Goal: Task Accomplishment & Management: Manage account settings

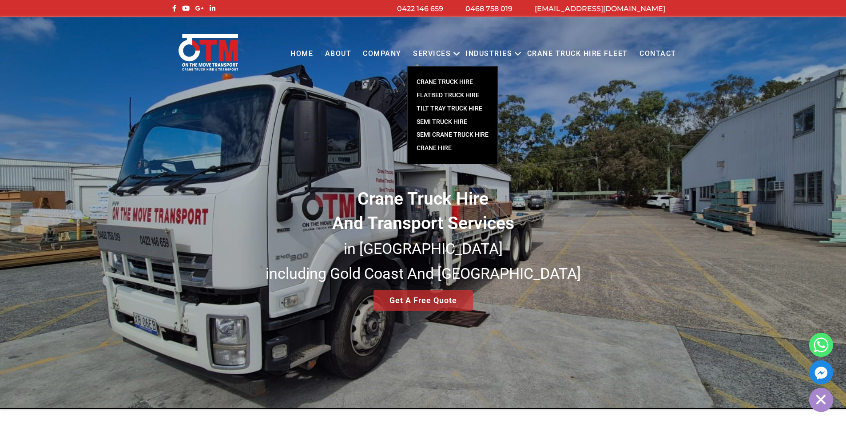
click at [441, 147] on link "Crane Hire" at bounding box center [453, 148] width 90 height 13
click at [447, 103] on link "TILT TRAY TRUCK HIRE" at bounding box center [453, 108] width 90 height 13
click at [445, 121] on link "SEMI TRUCK HIRE" at bounding box center [453, 121] width 90 height 13
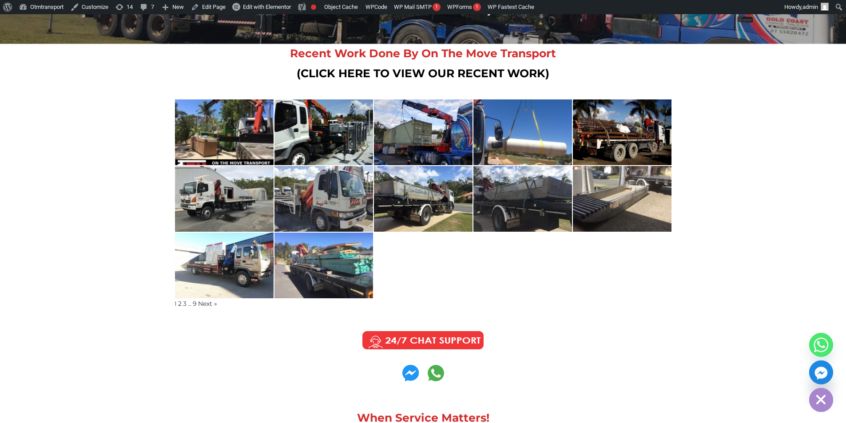
scroll to position [222, 0]
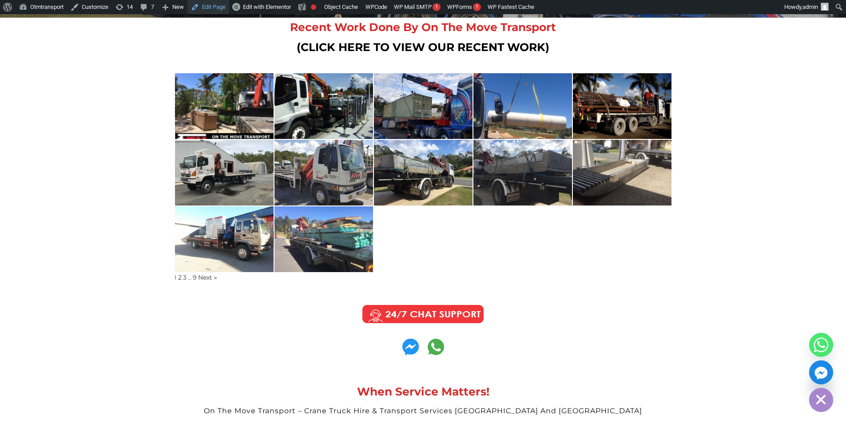
click at [218, 6] on link "Edit Page" at bounding box center [208, 7] width 42 height 14
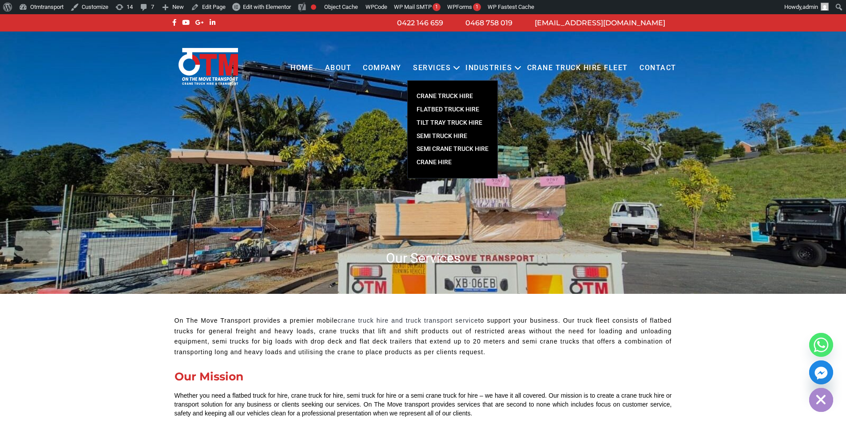
click at [445, 94] on link "CRANE TRUCK HIRE" at bounding box center [453, 96] width 90 height 13
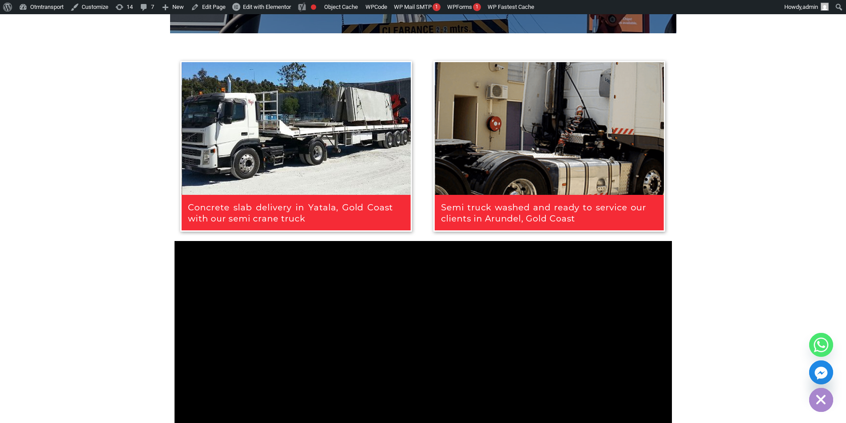
scroll to position [799, 0]
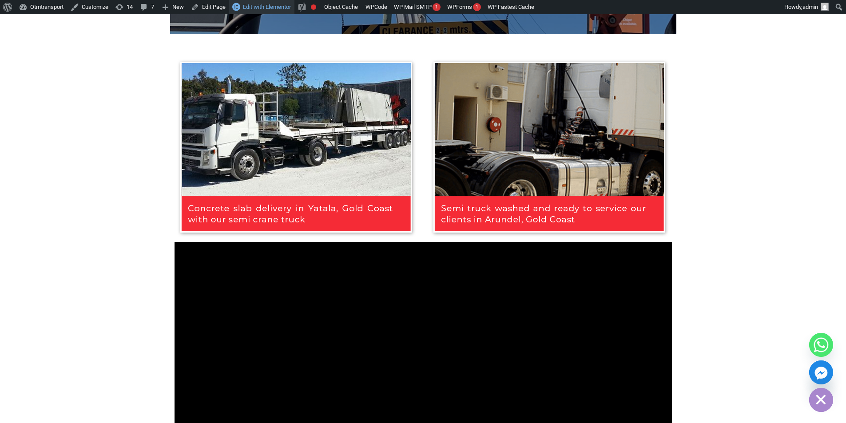
click at [262, 10] on span "Edit with Elementor" at bounding box center [267, 7] width 48 height 7
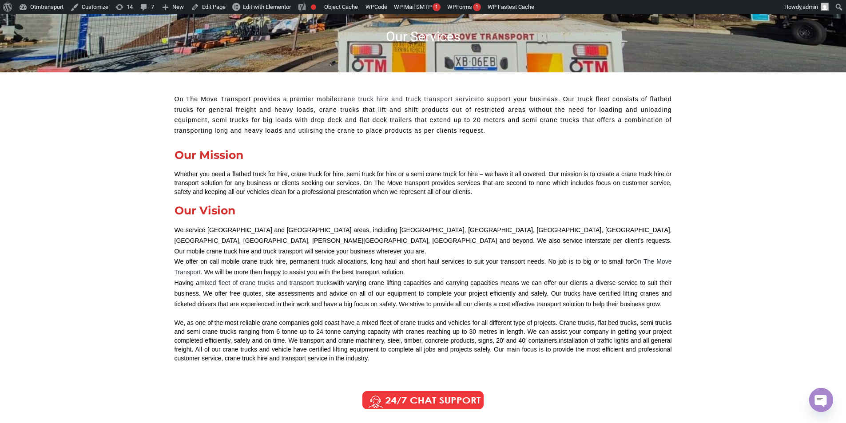
scroll to position [0, 0]
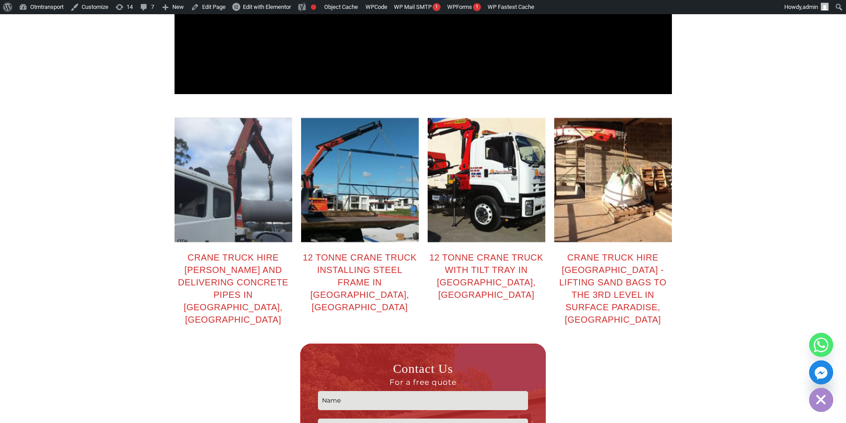
scroll to position [1288, 0]
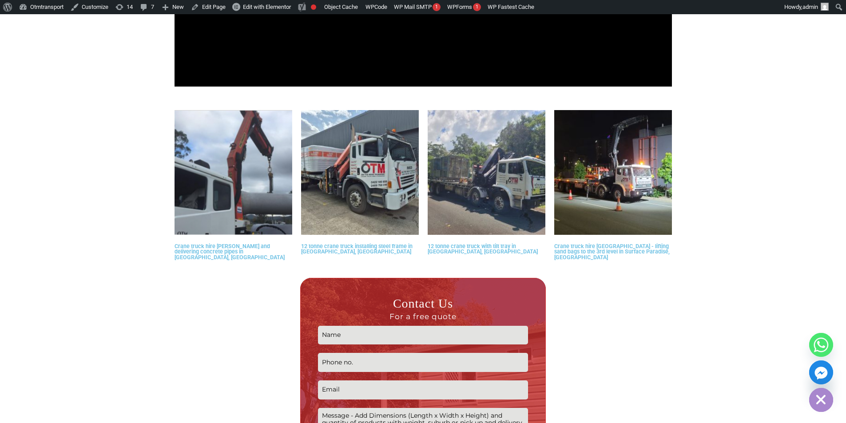
scroll to position [1199, 0]
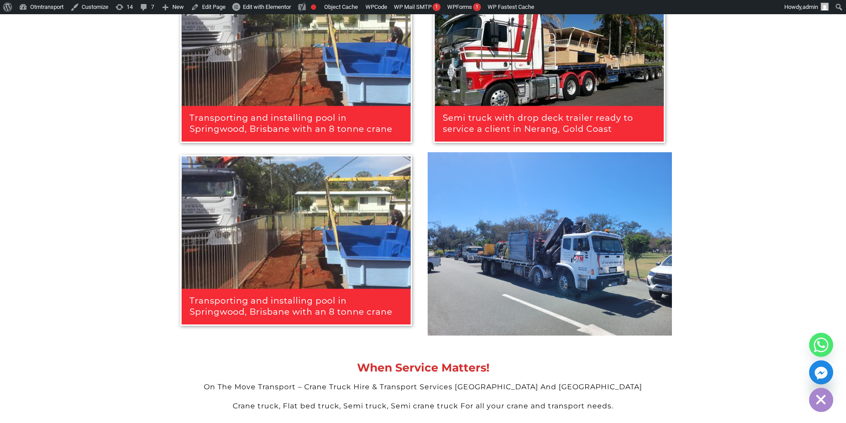
scroll to position [1865, 0]
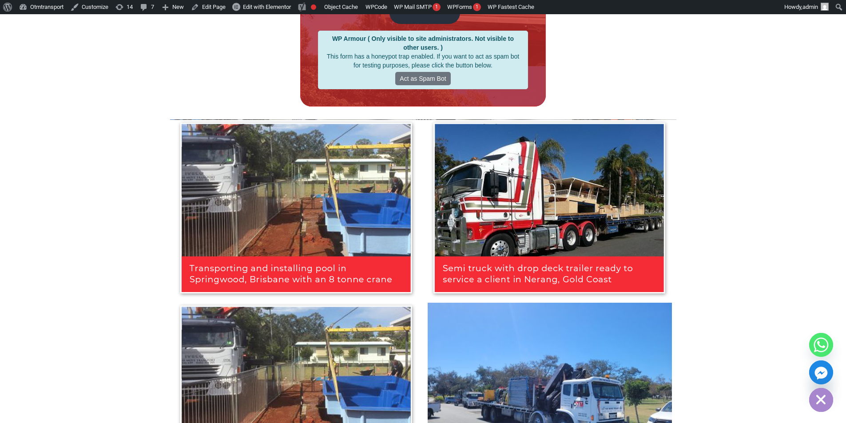
scroll to position [1821, 0]
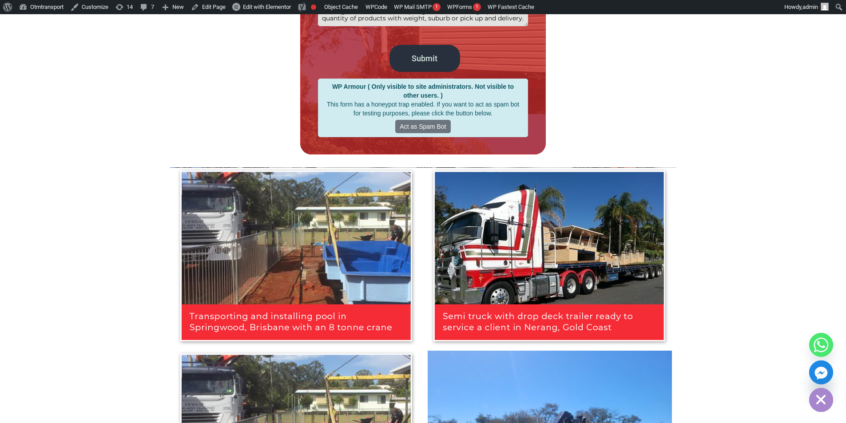
scroll to position [1821, 0]
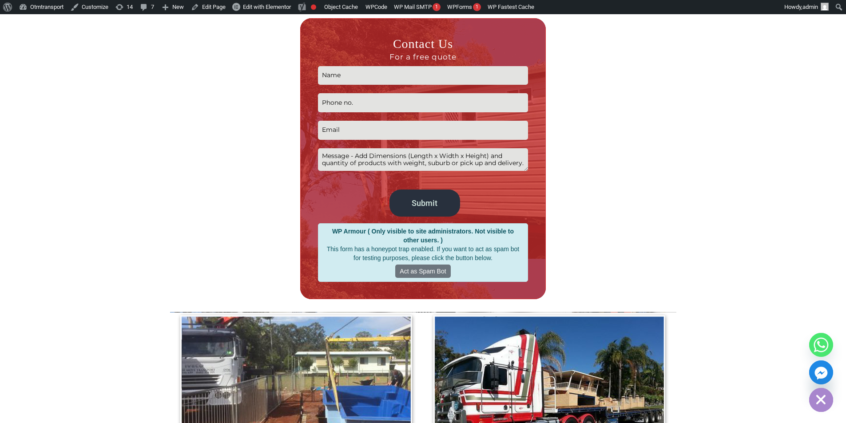
scroll to position [1510, 0]
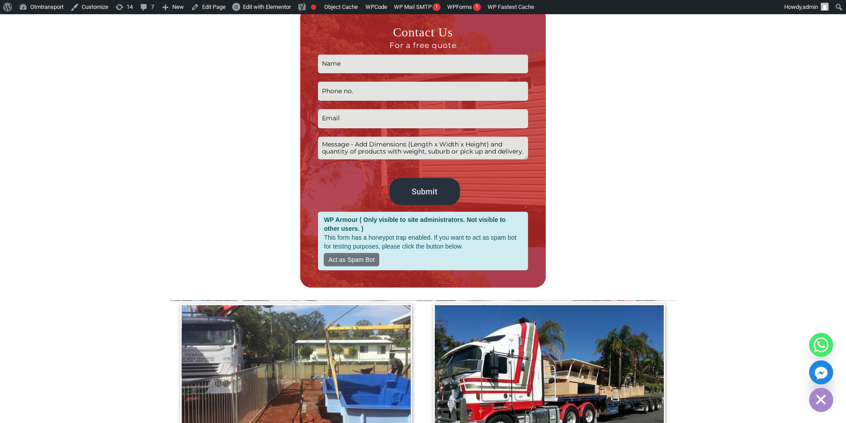
scroll to position [1510, 0]
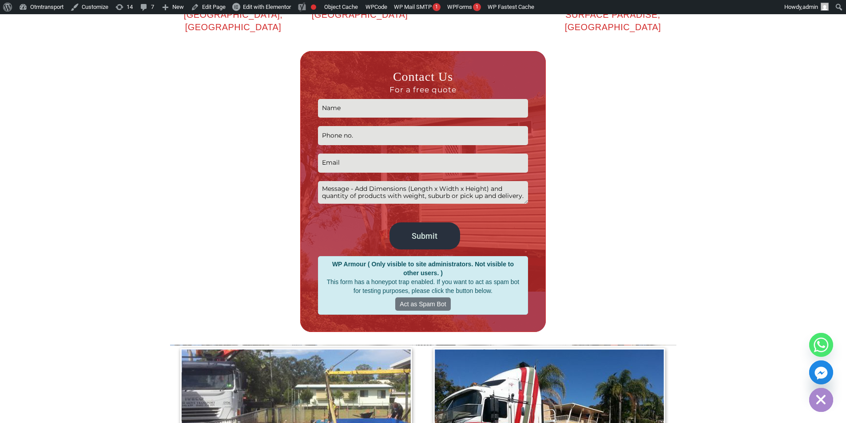
scroll to position [1421, 0]
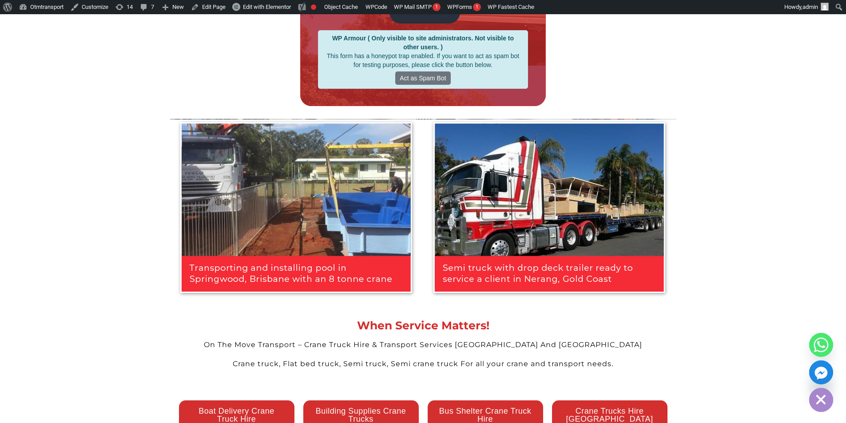
scroll to position [1865, 0]
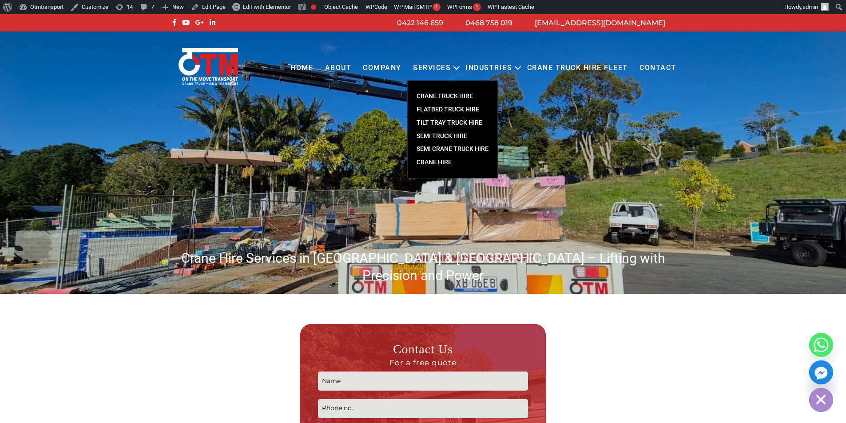
click at [441, 93] on link "CRANE TRUCK HIRE" at bounding box center [453, 96] width 90 height 13
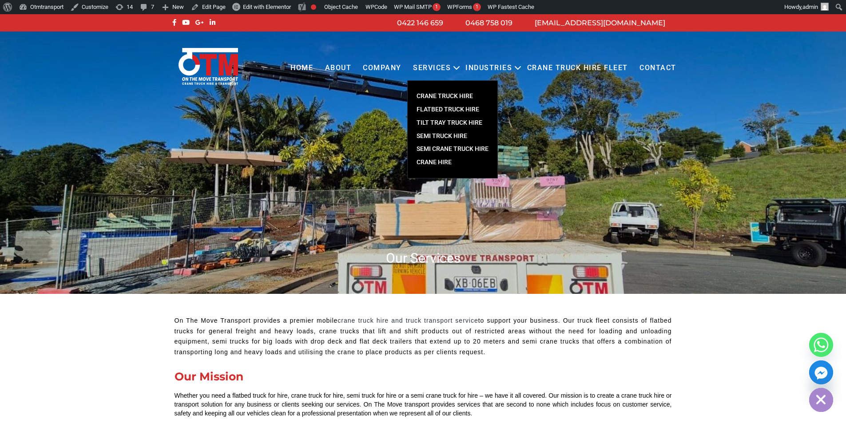
click at [435, 108] on link "FLATBED TRUCK HIRE" at bounding box center [453, 109] width 90 height 13
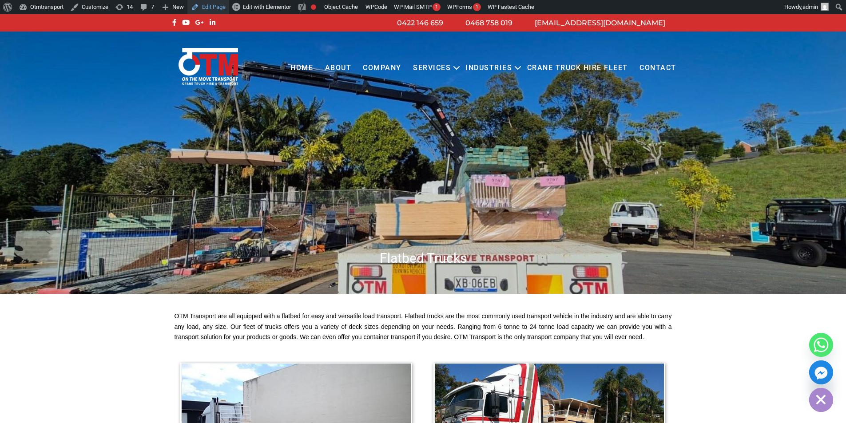
click at [215, 4] on link "Edit Page" at bounding box center [208, 7] width 42 height 14
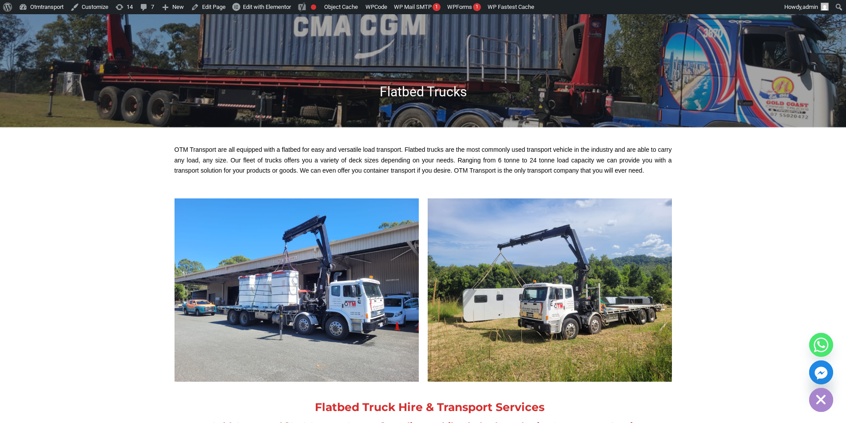
scroll to position [222, 0]
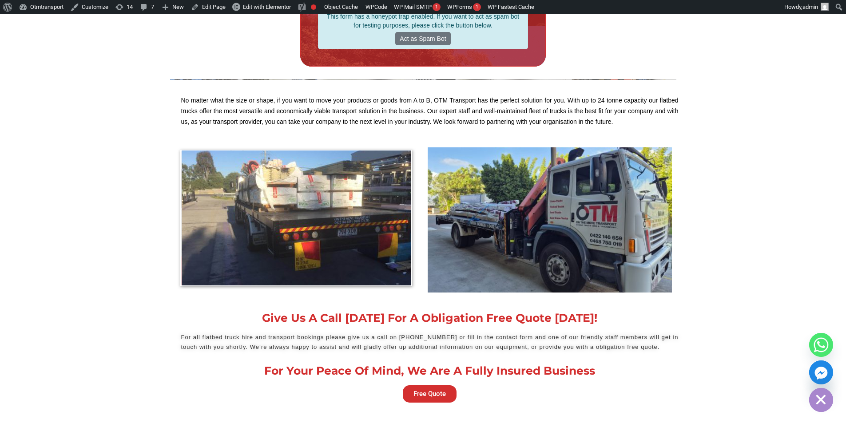
scroll to position [1510, 0]
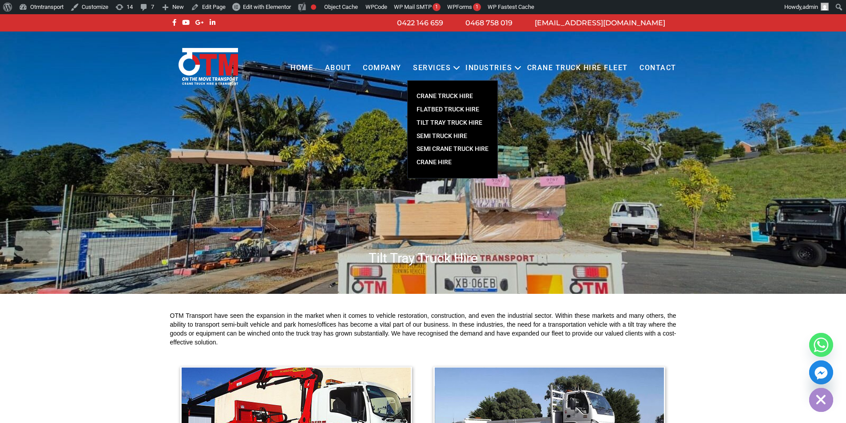
click at [437, 147] on link "SEMI CRANE TRUCK HIRE" at bounding box center [453, 149] width 90 height 13
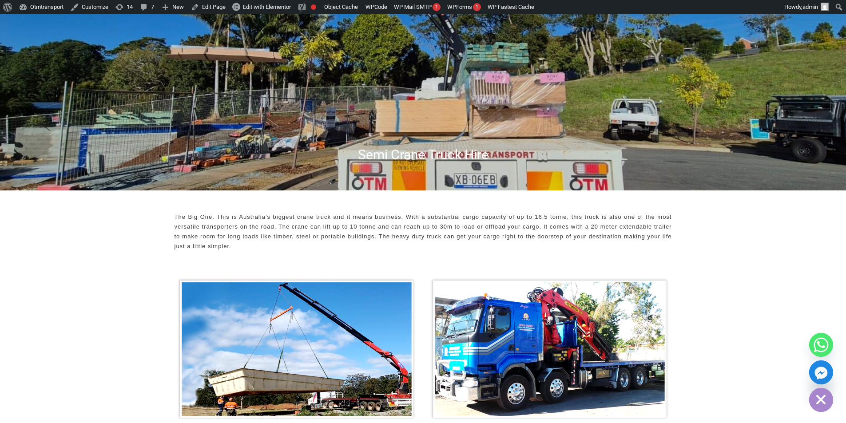
scroll to position [89, 0]
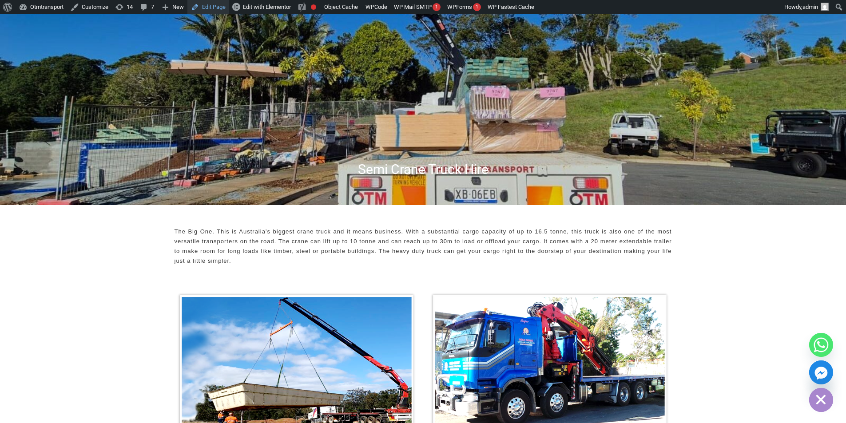
click at [225, 7] on link "Edit Page" at bounding box center [208, 7] width 42 height 14
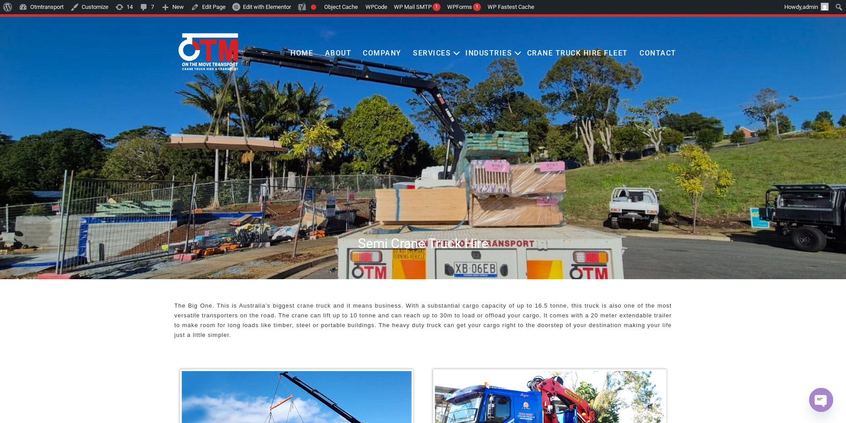
scroll to position [0, 0]
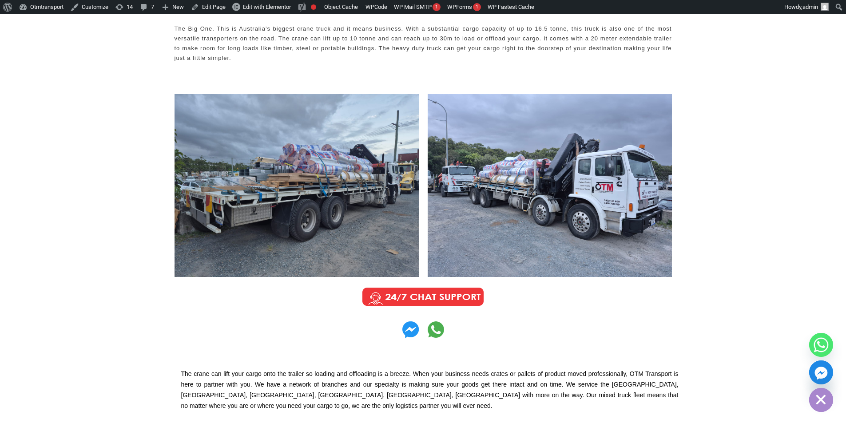
scroll to position [222, 0]
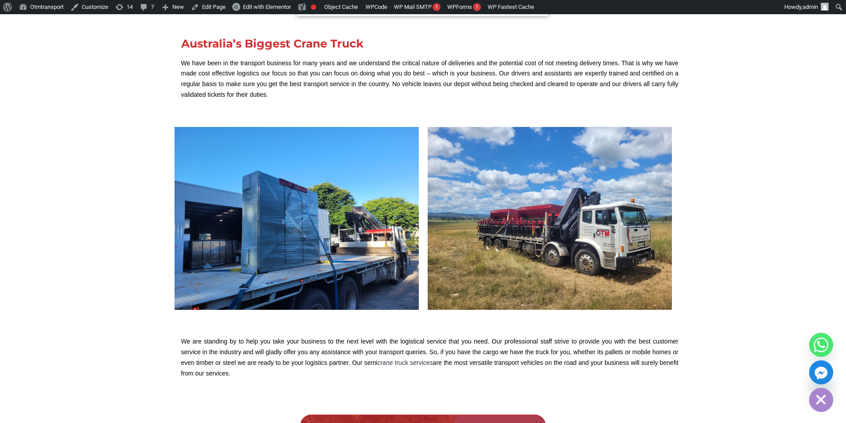
scroll to position [799, 0]
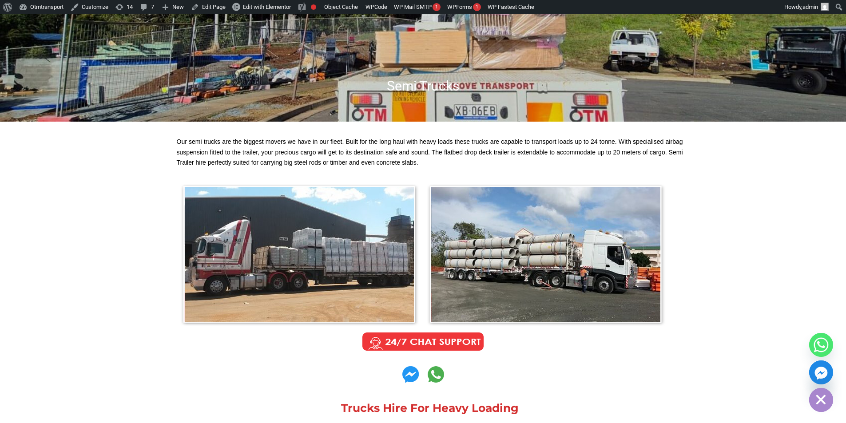
scroll to position [178, 0]
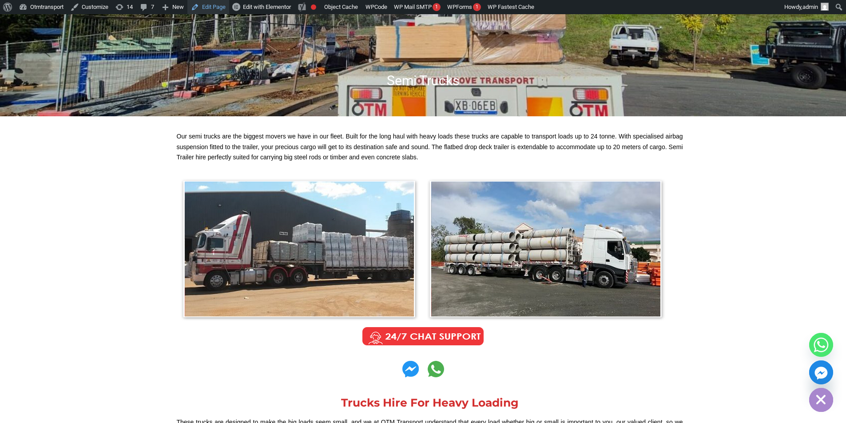
click at [217, 0] on link "Edit Page" at bounding box center [208, 7] width 42 height 14
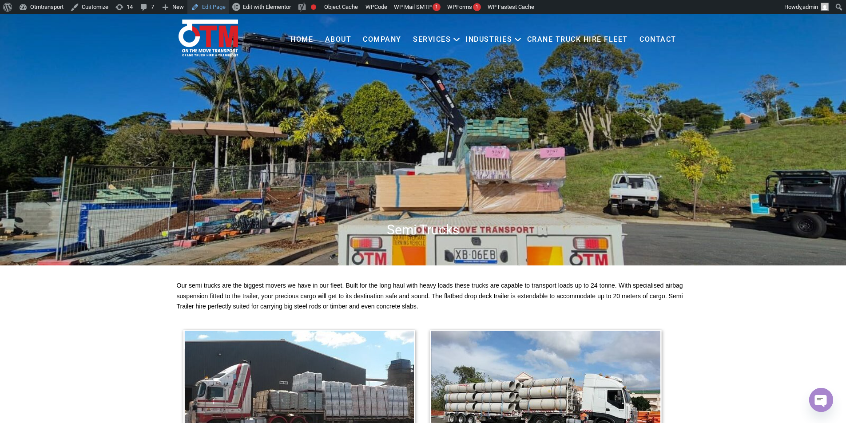
scroll to position [0, 0]
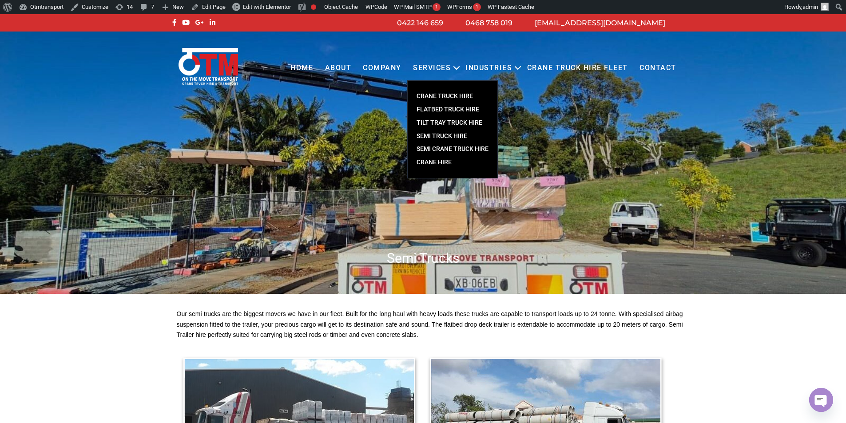
click at [441, 123] on link "TILT TRAY TRUCK HIRE" at bounding box center [453, 122] width 90 height 13
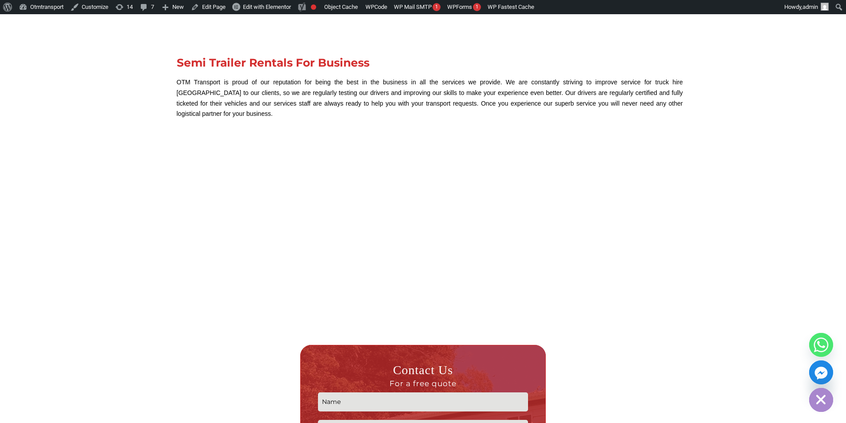
scroll to position [1110, 0]
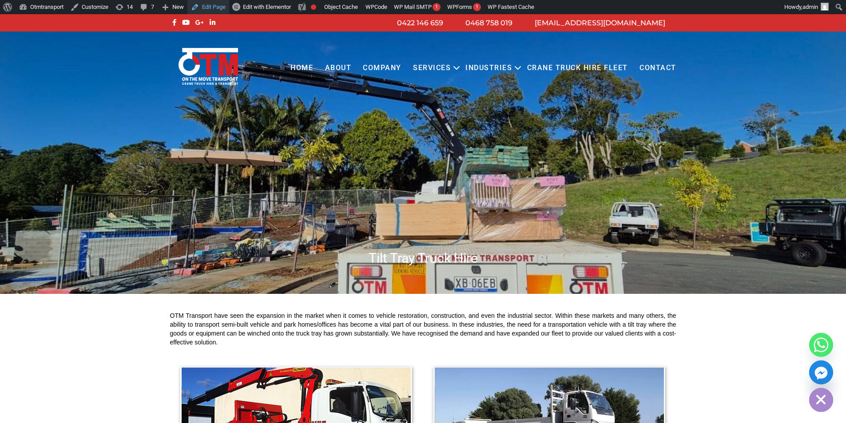
click at [207, 8] on link "Edit Page" at bounding box center [208, 7] width 42 height 14
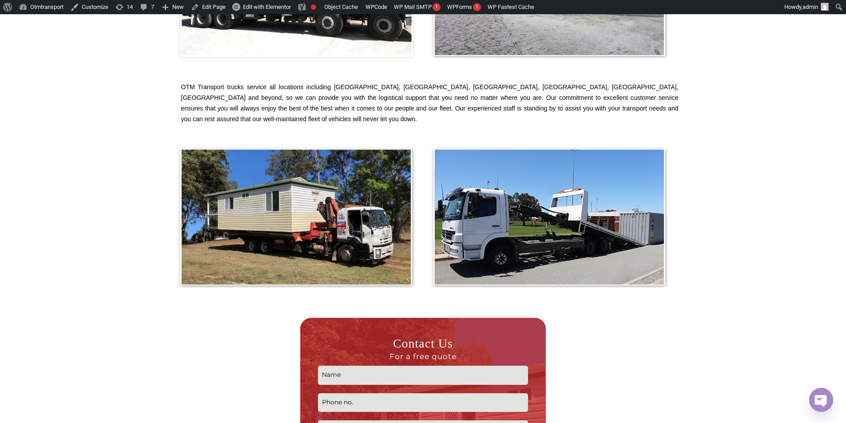
scroll to position [844, 0]
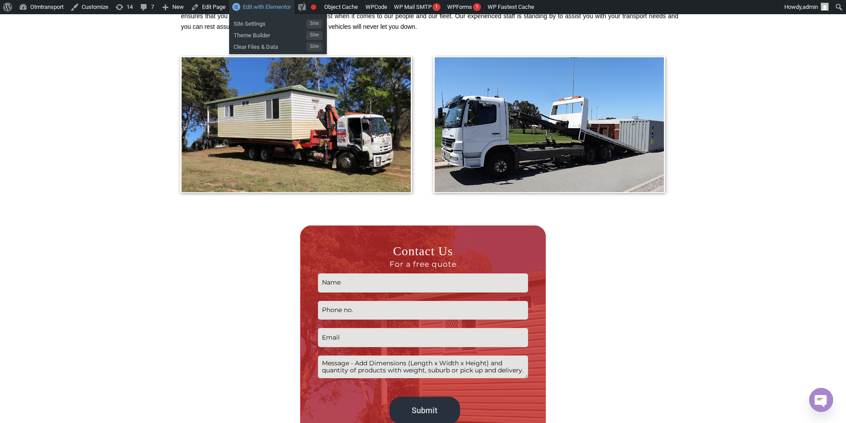
click at [282, 8] on span "Edit with Elementor" at bounding box center [267, 7] width 48 height 7
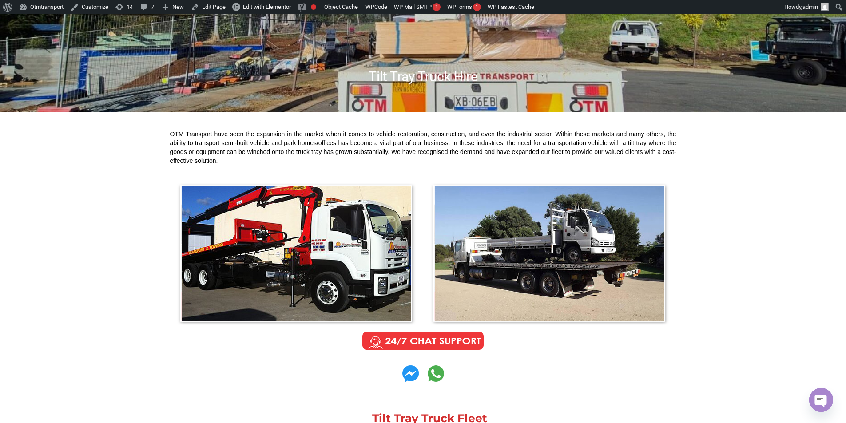
scroll to position [178, 0]
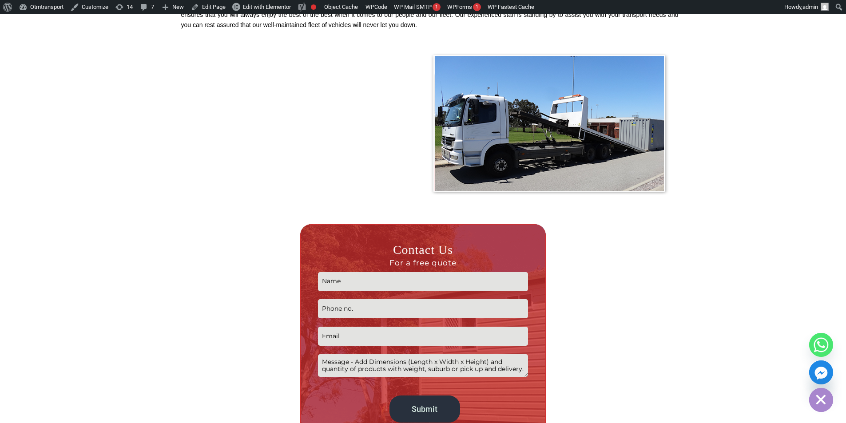
scroll to position [844, 0]
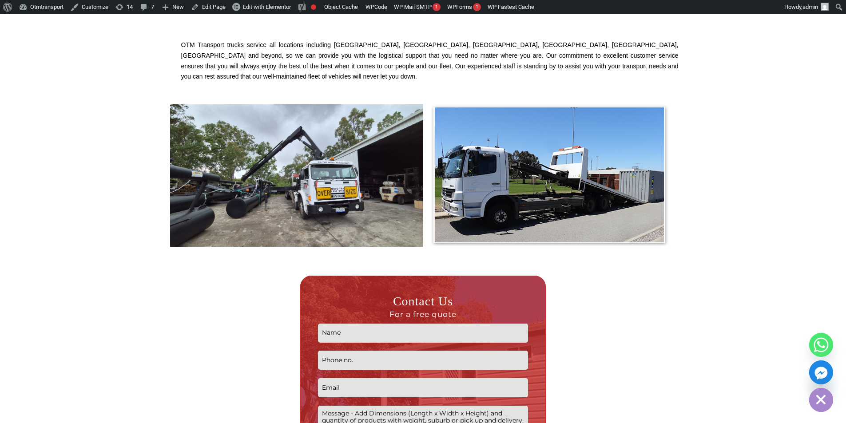
scroll to position [799, 0]
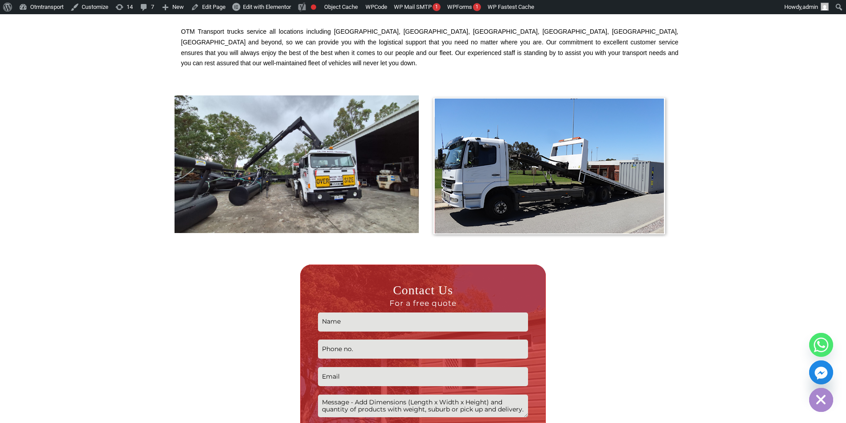
scroll to position [799, 0]
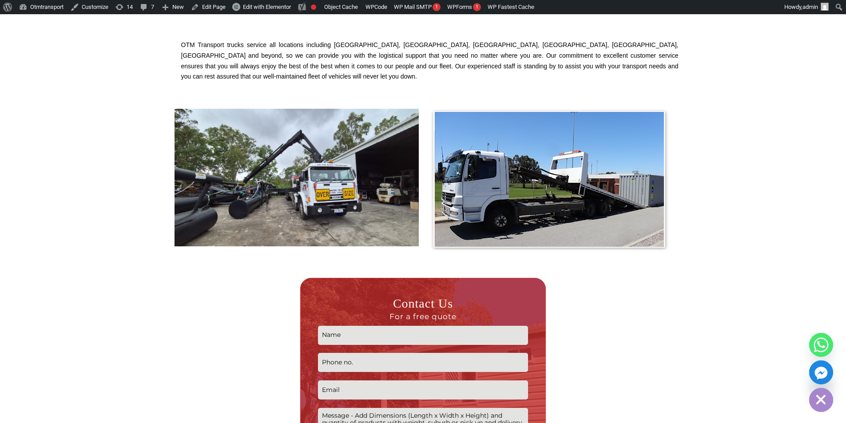
scroll to position [799, 0]
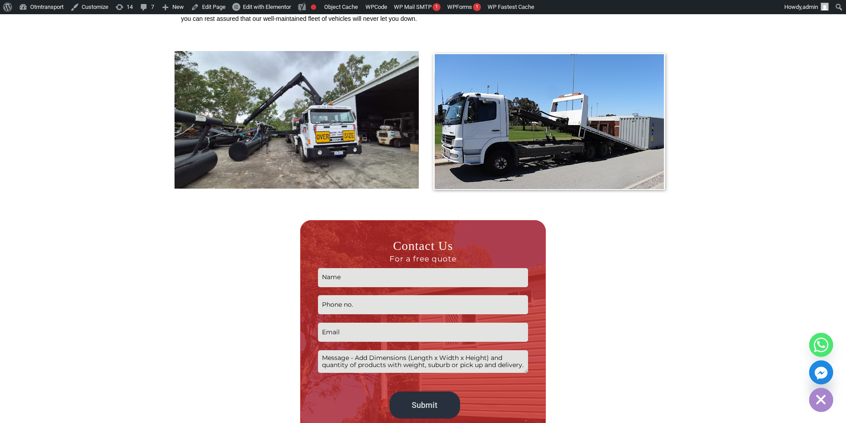
scroll to position [844, 0]
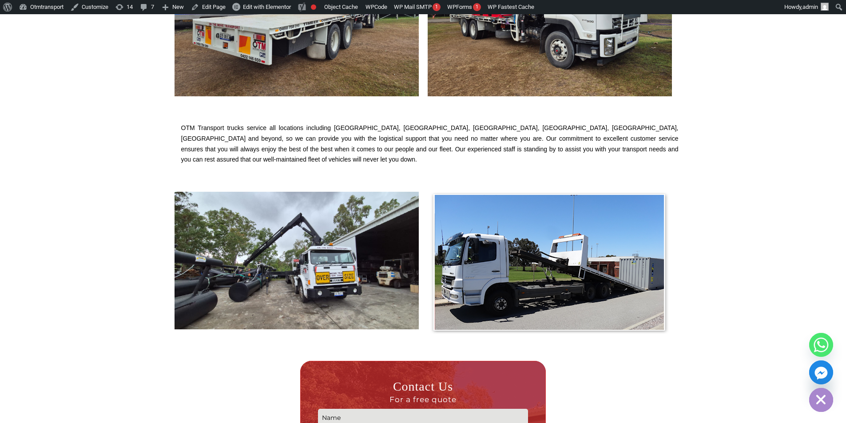
scroll to position [622, 0]
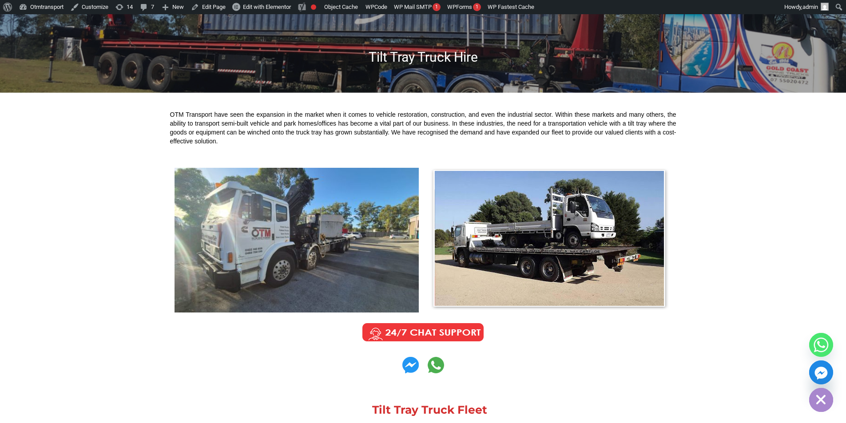
scroll to position [133, 0]
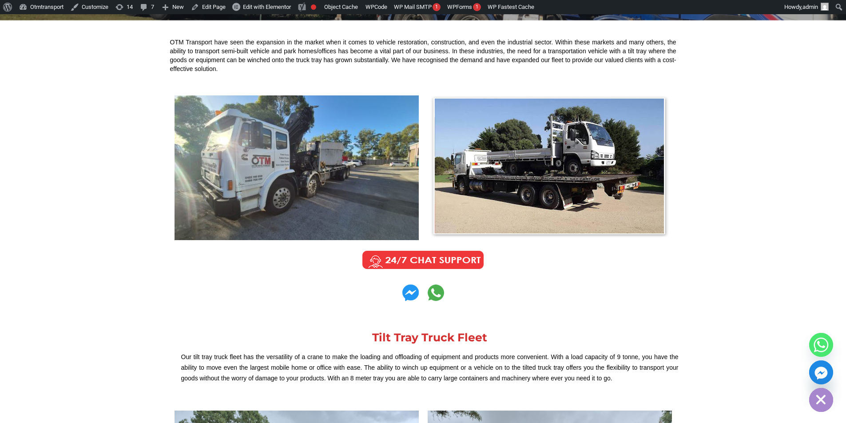
scroll to position [222, 0]
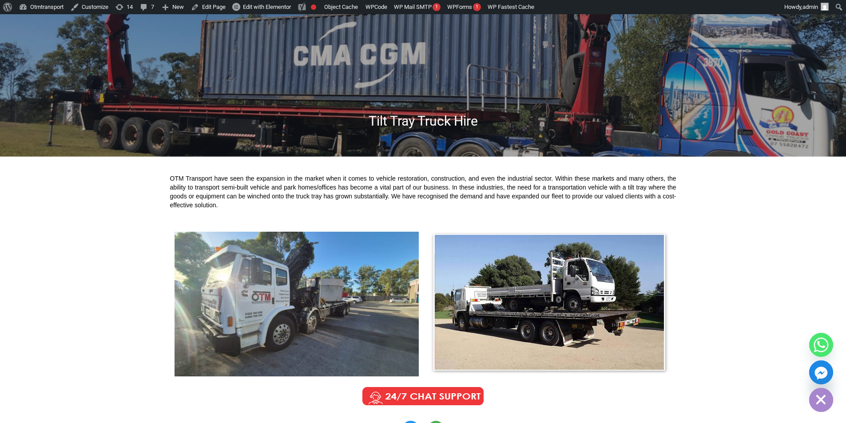
scroll to position [133, 0]
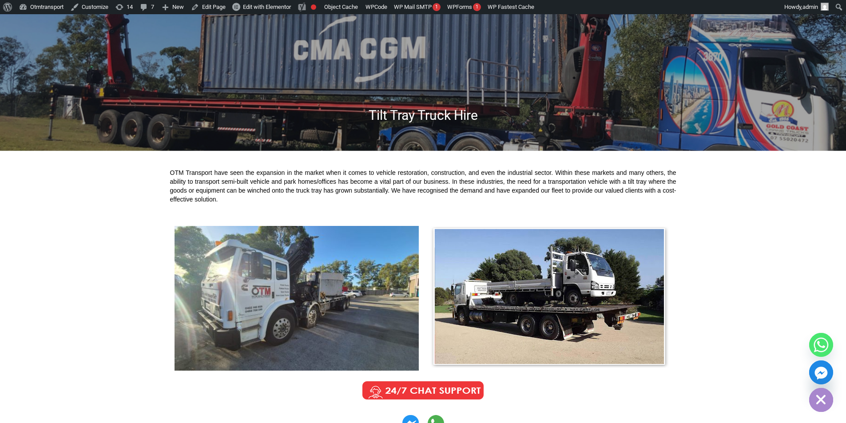
scroll to position [133, 0]
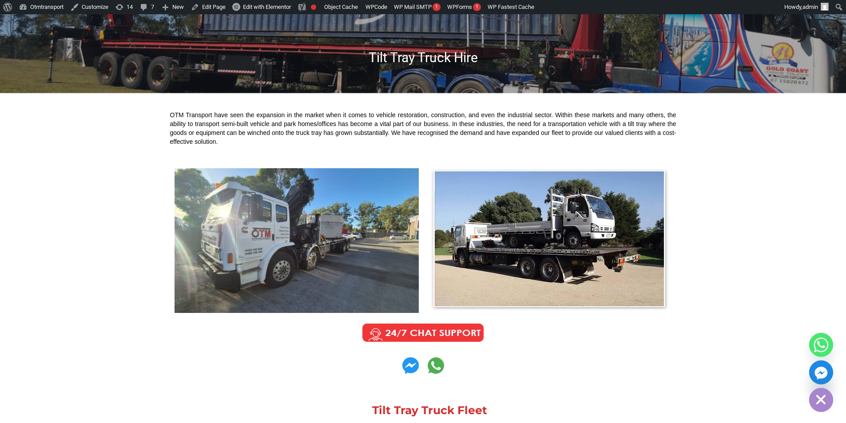
scroll to position [133, 0]
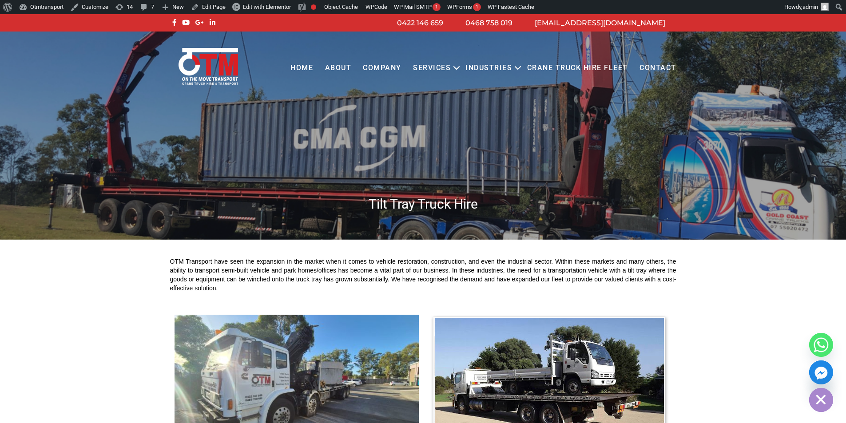
scroll to position [133, 0]
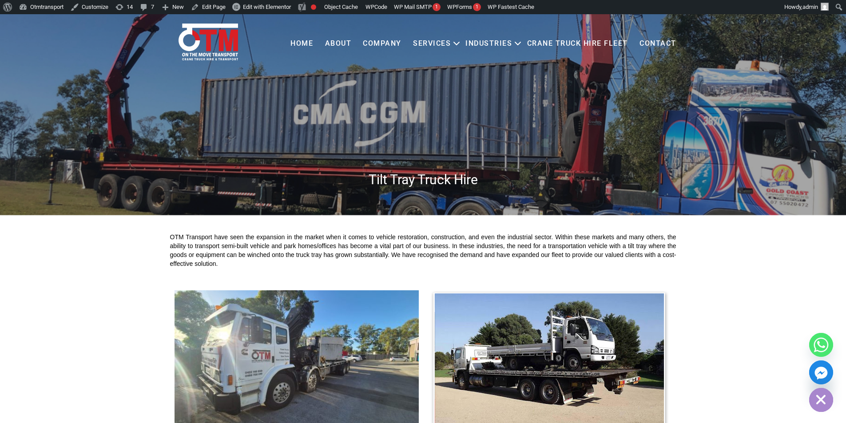
scroll to position [89, 0]
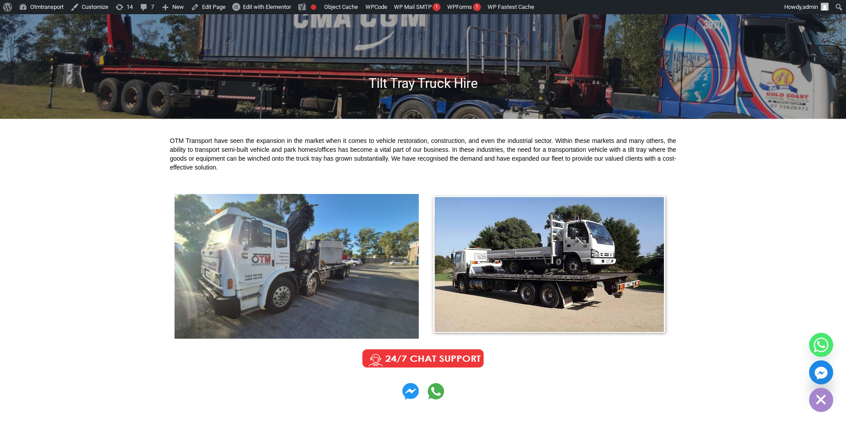
scroll to position [133, 0]
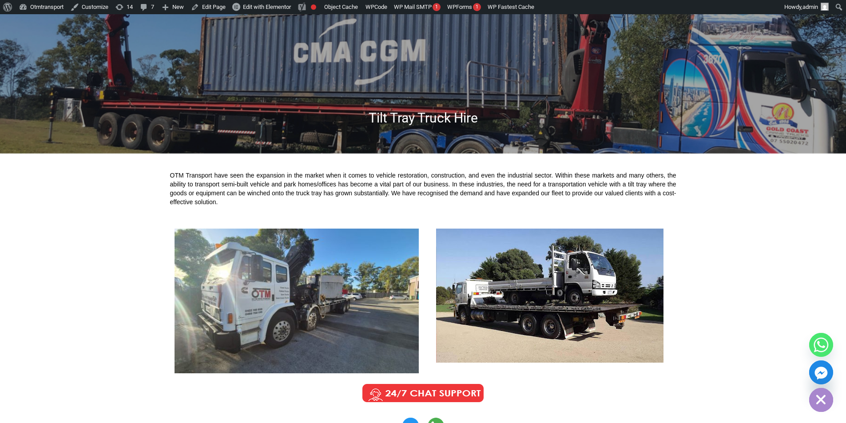
scroll to position [89, 0]
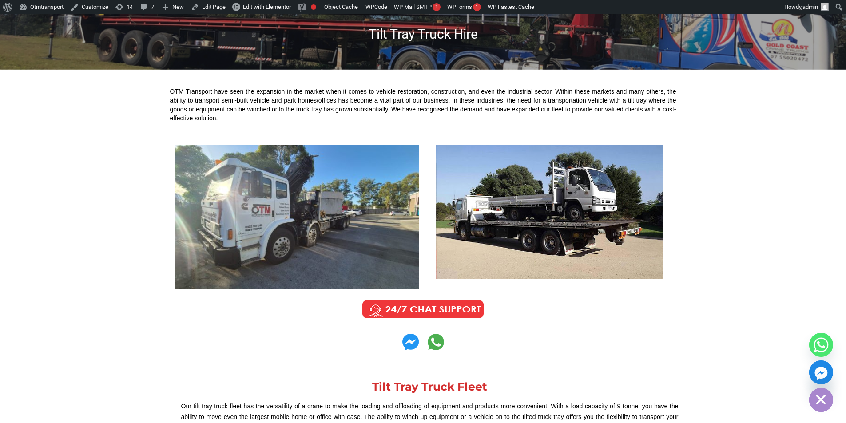
scroll to position [178, 0]
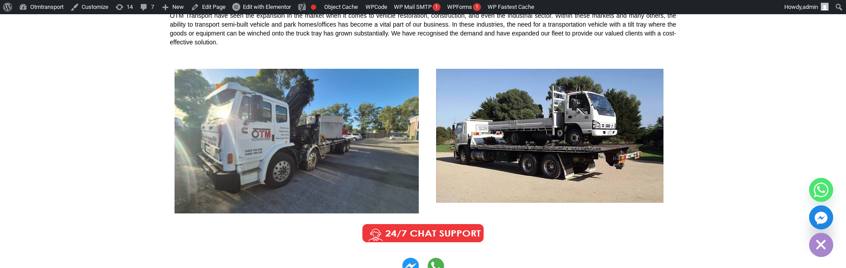
scroll to position [254, 0]
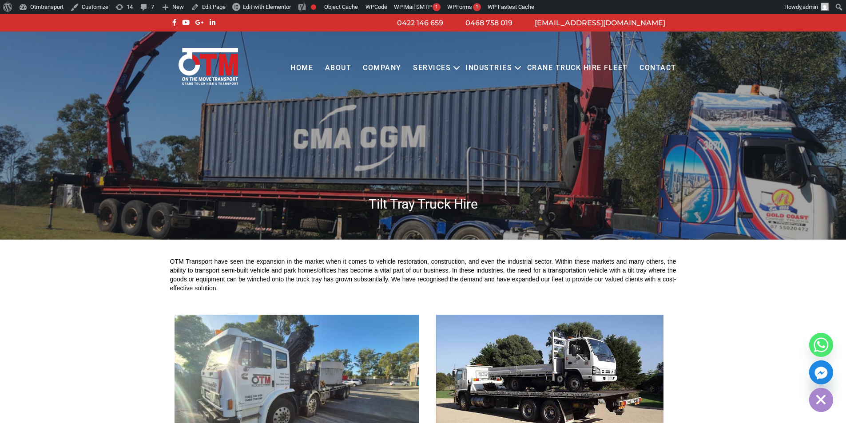
scroll to position [178, 0]
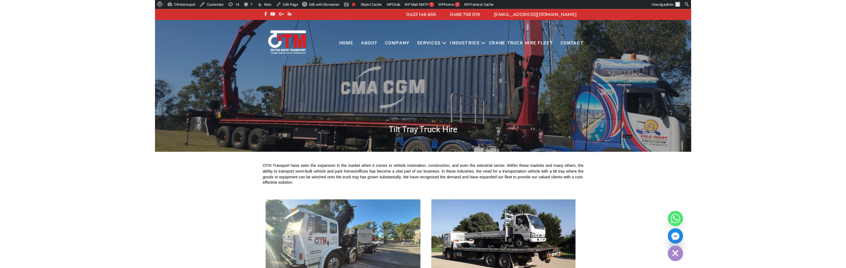
scroll to position [222, 0]
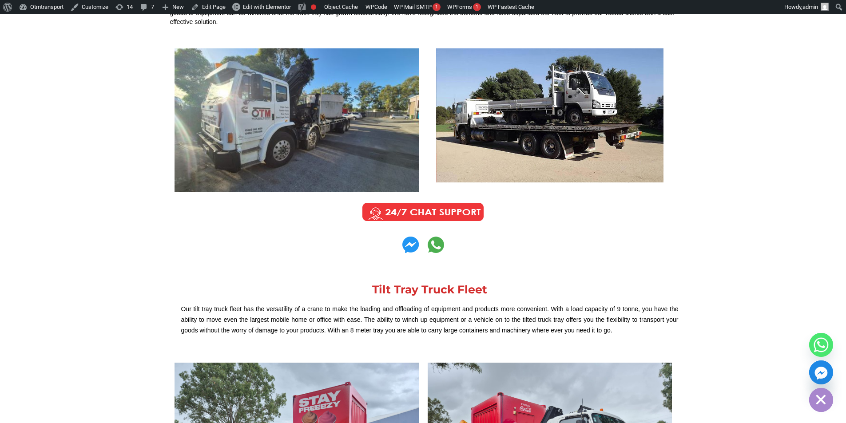
scroll to position [222, 0]
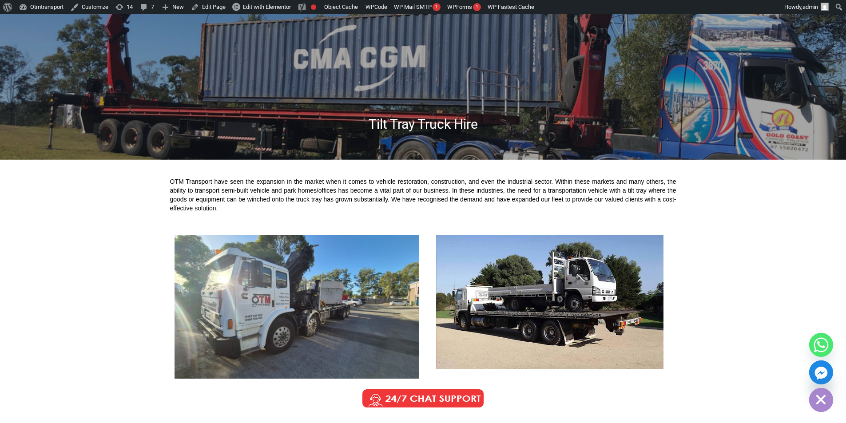
scroll to position [178, 0]
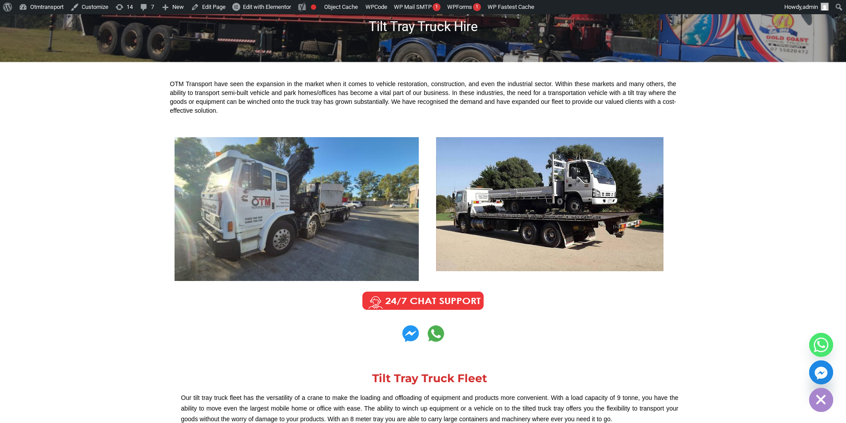
click at [362, 177] on img at bounding box center [297, 209] width 244 height 144
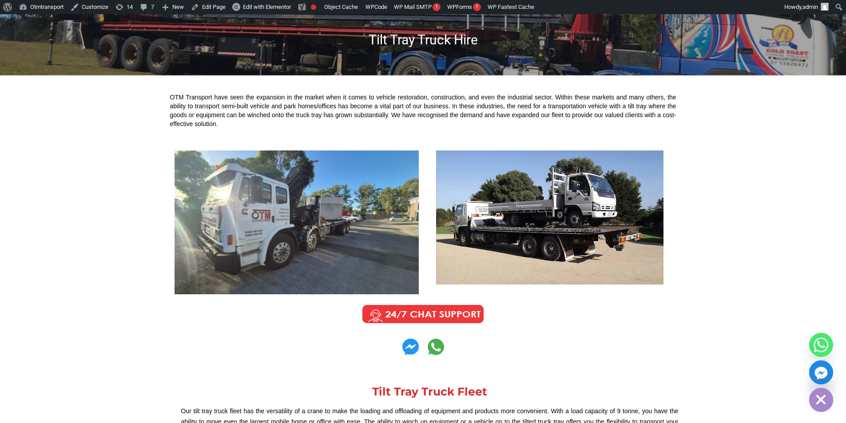
scroll to position [178, 0]
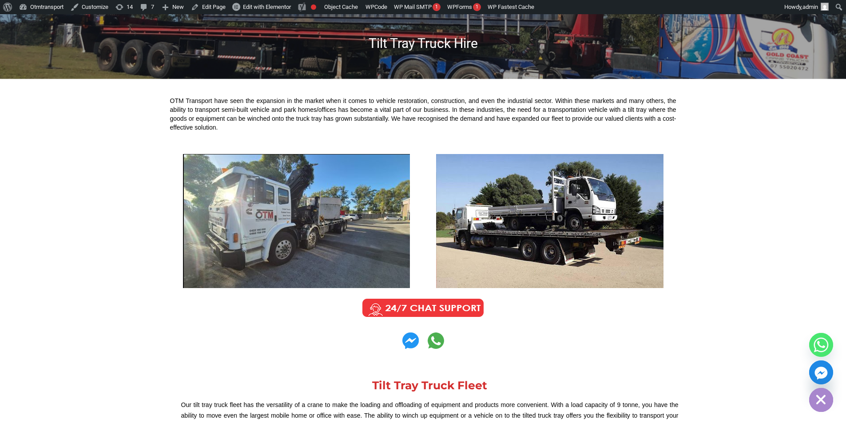
scroll to position [178, 0]
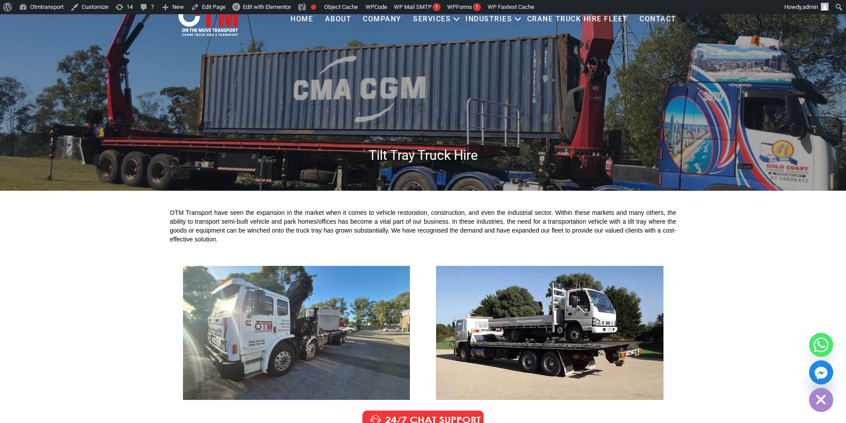
scroll to position [133, 0]
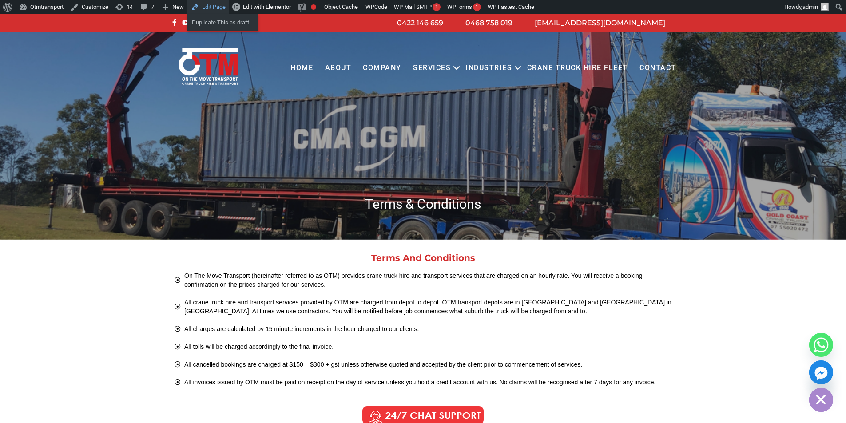
click at [204, 5] on link "Edit Page" at bounding box center [208, 7] width 42 height 14
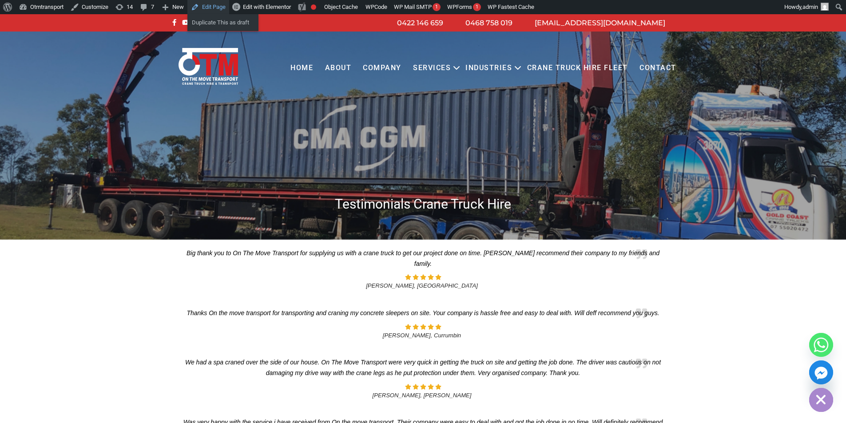
click at [221, 8] on link "Edit Page" at bounding box center [208, 7] width 42 height 14
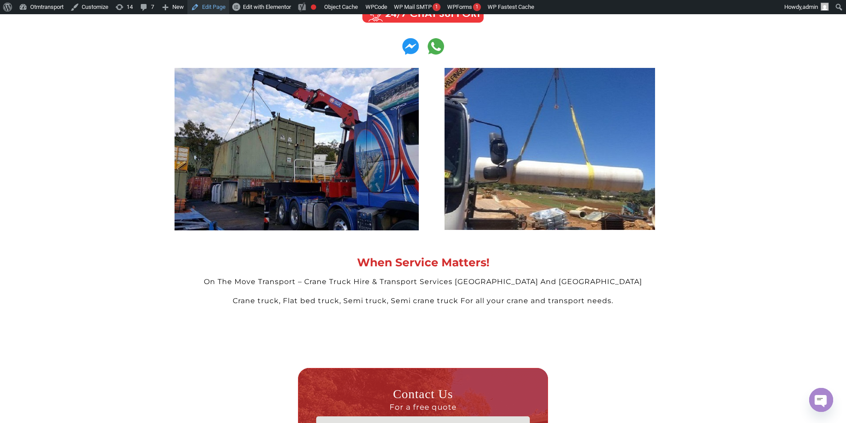
scroll to position [577, 0]
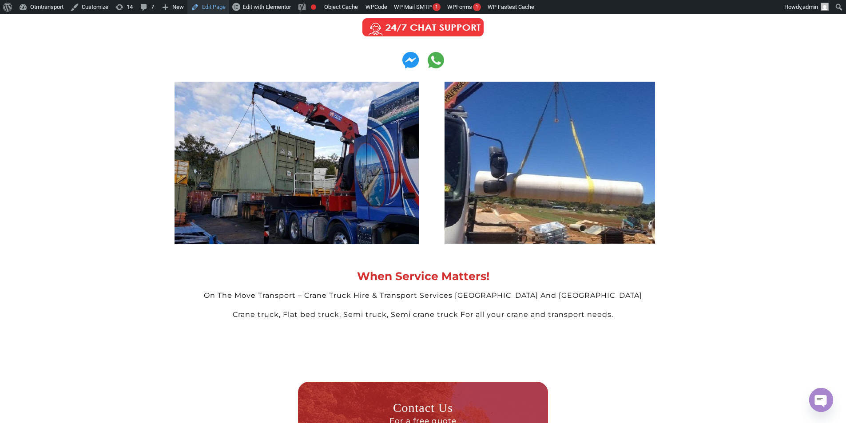
click at [219, 8] on link "Edit Page" at bounding box center [208, 7] width 42 height 14
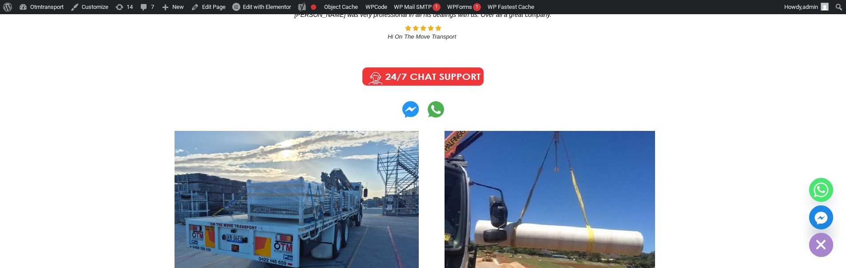
scroll to position [622, 0]
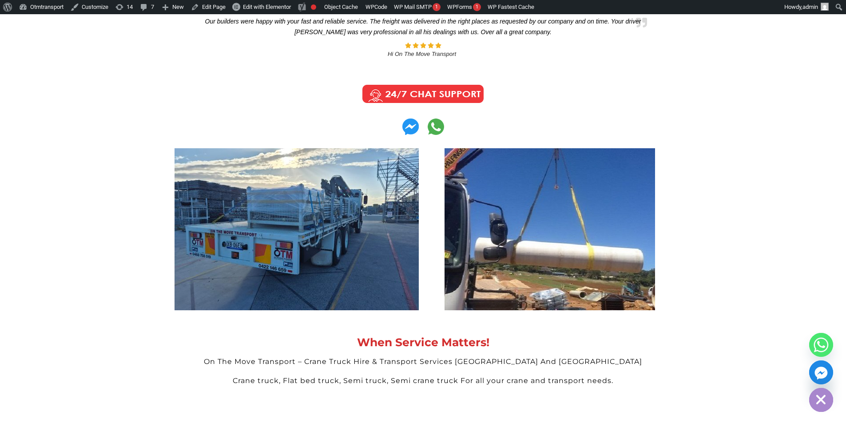
scroll to position [489, 0]
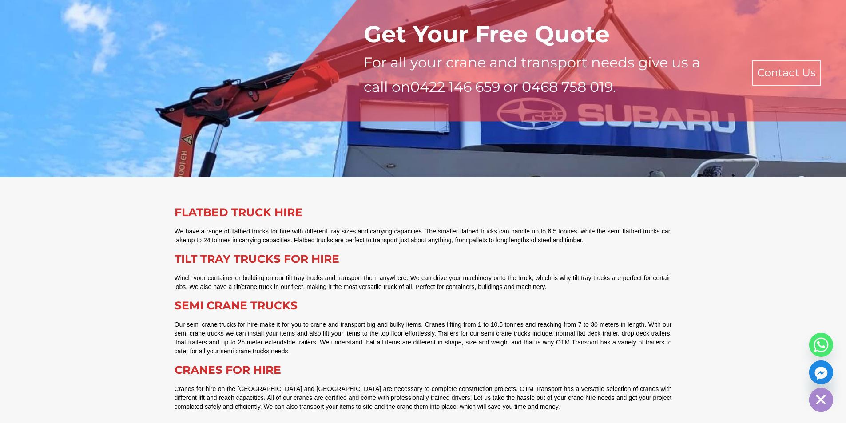
scroll to position [2443, 0]
